Goal: Task Accomplishment & Management: Use online tool/utility

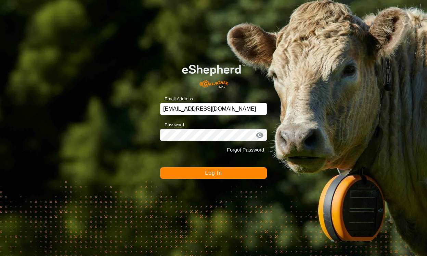
click at [229, 174] on button "Log In" at bounding box center [213, 174] width 107 height 12
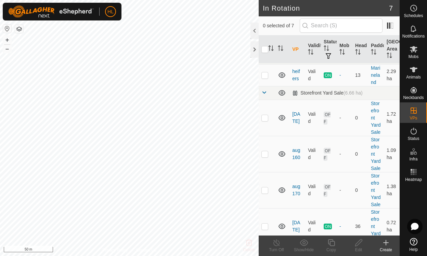
scroll to position [129, 0]
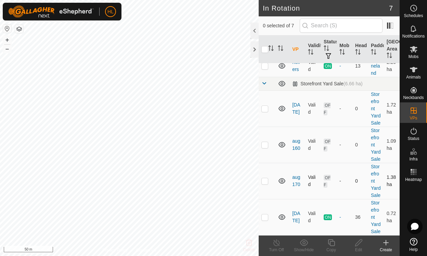
click at [281, 178] on icon at bounding box center [281, 180] width 7 height 5
click at [279, 182] on icon at bounding box center [278, 182] width 1 height 1
click at [264, 178] on p-checkbox at bounding box center [264, 180] width 7 height 5
click at [268, 170] on td at bounding box center [266, 181] width 16 height 36
checkbox input "false"
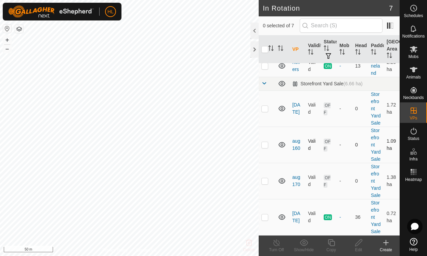
click at [264, 142] on p-checkbox at bounding box center [264, 144] width 7 height 5
click at [261, 127] on td at bounding box center [266, 145] width 16 height 36
checkbox input "false"
click at [270, 174] on td at bounding box center [266, 181] width 16 height 36
checkbox input "true"
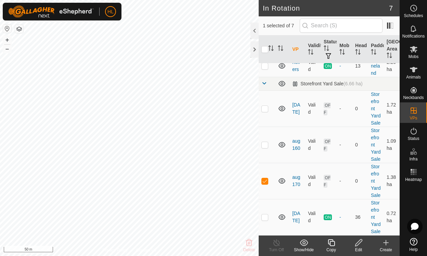
click at [361, 244] on icon at bounding box center [358, 243] width 9 height 8
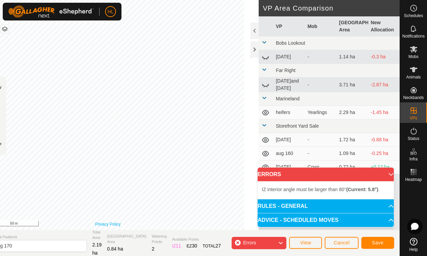
click at [106, 222] on link "Privacy Policy" at bounding box center [108, 225] width 26 height 6
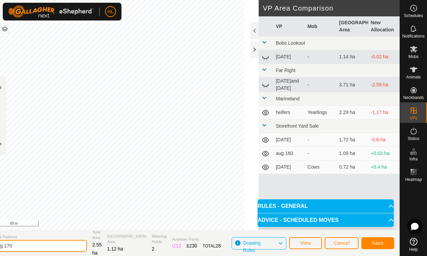
click at [41, 248] on input "aug 170" at bounding box center [39, 246] width 96 height 12
type input "[DATE]"
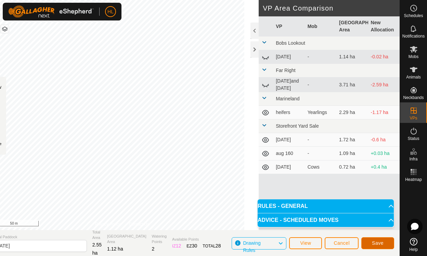
click at [378, 246] on span "Save" at bounding box center [378, 243] width 12 height 5
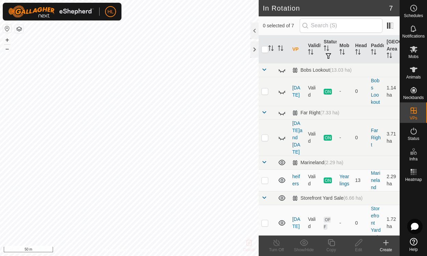
click at [416, 52] on icon at bounding box center [413, 49] width 8 height 8
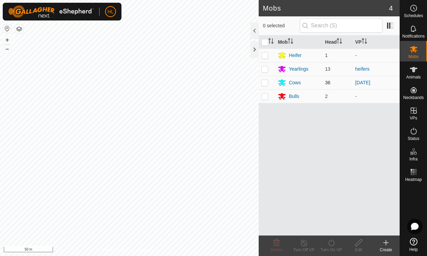
click at [268, 84] on p-checkbox at bounding box center [264, 82] width 7 height 5
checkbox input "true"
click at [334, 245] on icon at bounding box center [331, 243] width 6 height 7
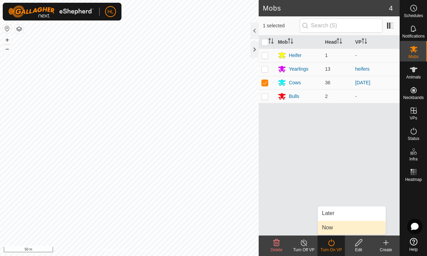
click at [326, 231] on span "Now" at bounding box center [327, 228] width 11 height 8
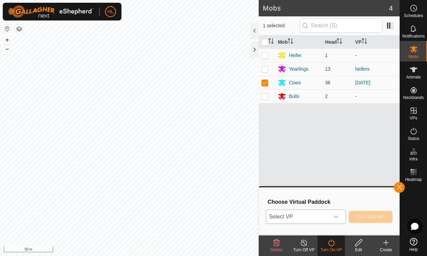
click at [341, 214] on div "dropdown trigger" at bounding box center [336, 217] width 14 height 14
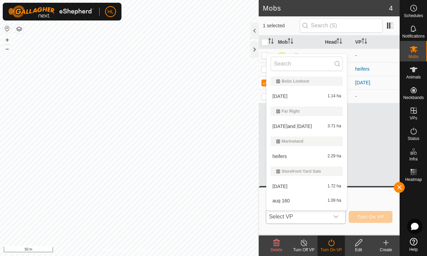
scroll to position [26, 0]
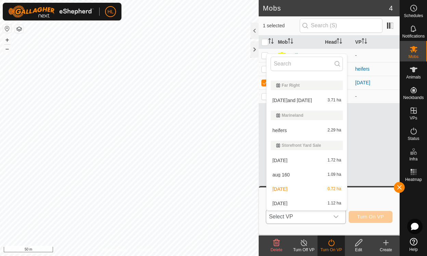
click at [281, 206] on div "[DATE] 1.12 ha" at bounding box center [306, 204] width 72 height 8
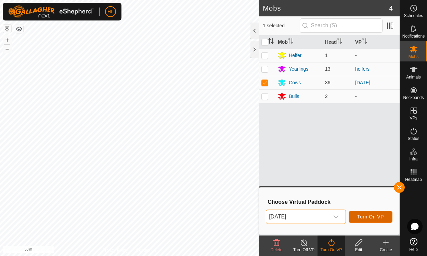
click at [375, 218] on span "Turn On VP" at bounding box center [370, 216] width 27 height 5
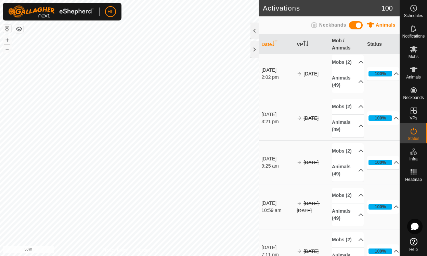
scroll to position [1418, 0]
click at [252, 45] on div at bounding box center [254, 49] width 8 height 16
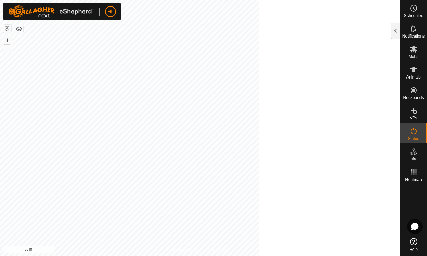
scroll to position [3741, 0]
click at [396, 30] on div at bounding box center [395, 31] width 8 height 16
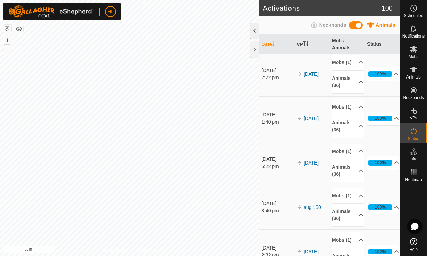
scroll to position [0, 0]
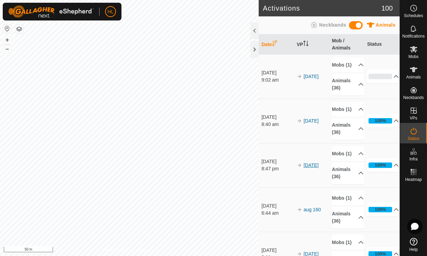
click at [311, 168] on link "[DATE]" at bounding box center [310, 165] width 15 height 5
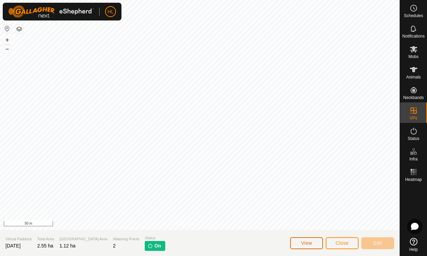
click at [308, 242] on span "View" at bounding box center [306, 243] width 11 height 5
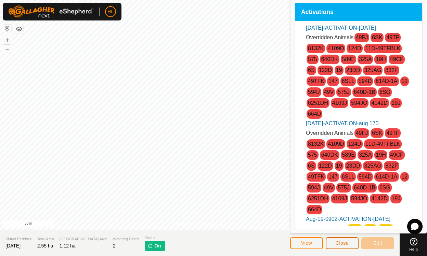
click at [343, 241] on span "Close" at bounding box center [341, 243] width 13 height 5
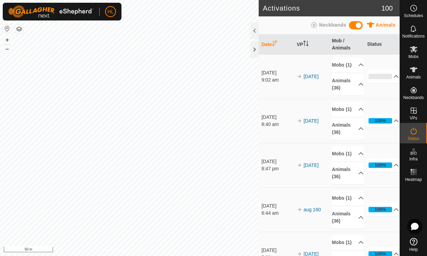
click at [410, 124] on div "Status" at bounding box center [413, 133] width 27 height 21
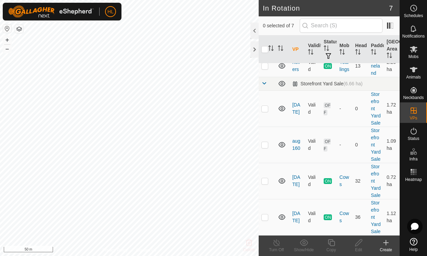
scroll to position [129, 0]
click at [267, 215] on p-checkbox at bounding box center [264, 217] width 7 height 5
click at [266, 215] on p-checkbox at bounding box center [264, 217] width 7 height 5
checkbox input "false"
